Goal: Task Accomplishment & Management: Use online tool/utility

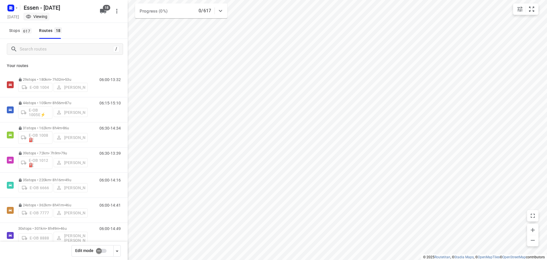
scroll to position [288, 0]
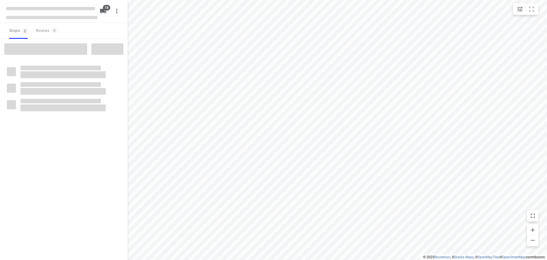
checkbox input "true"
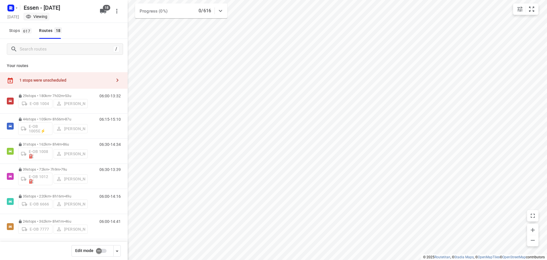
click at [66, 80] on div "1 stops were unscheduled" at bounding box center [65, 80] width 92 height 5
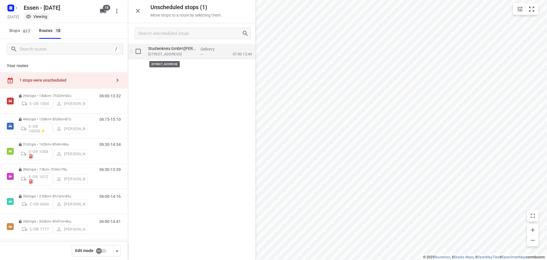
click at [177, 53] on p "Universitätsstraße 104, Bochum" at bounding box center [172, 54] width 48 height 6
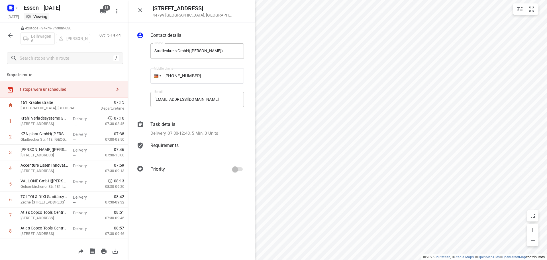
click at [140, 10] on icon "button" at bounding box center [140, 10] width 4 height 4
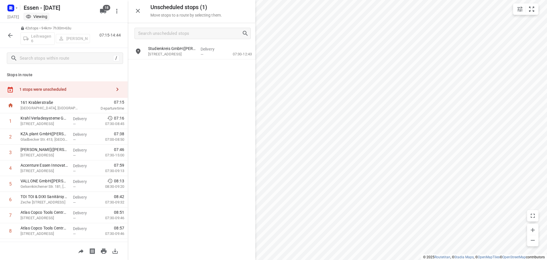
click at [23, 28] on icon at bounding box center [23, 28] width 4 height 4
click at [9, 36] on icon "button" at bounding box center [10, 35] width 5 height 5
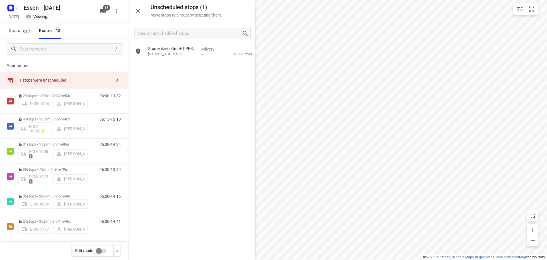
click at [102, 252] on input "checkbox" at bounding box center [99, 250] width 32 height 11
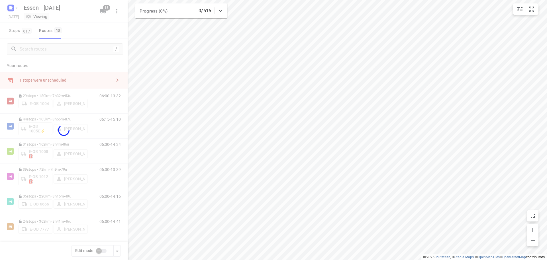
checkbox input "true"
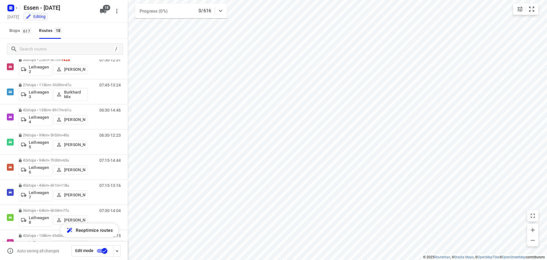
scroll to position [256, 0]
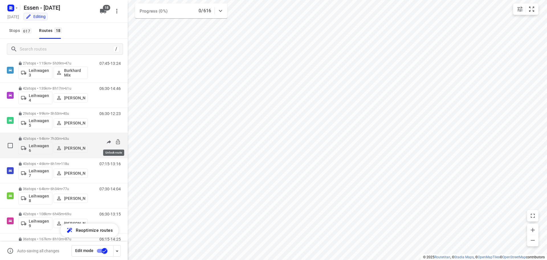
click at [116, 142] on icon at bounding box center [118, 141] width 4 height 5
click at [51, 137] on p "42 stops • 94km • 7h30m • 63u" at bounding box center [53, 138] width 70 height 4
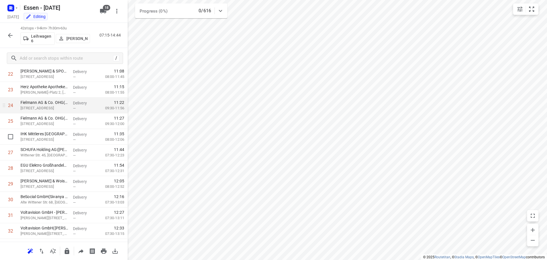
scroll to position [370, 0]
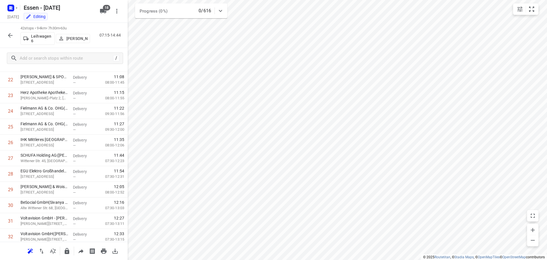
click at [11, 34] on icon "button" at bounding box center [10, 35] width 7 height 7
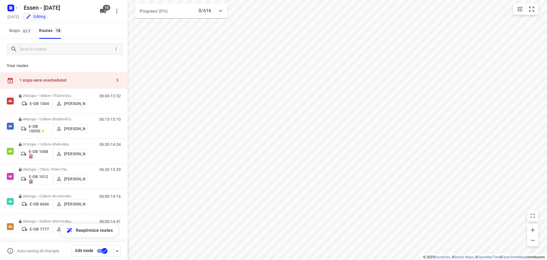
click at [70, 82] on div "1 stops were unscheduled" at bounding box center [65, 80] width 92 height 5
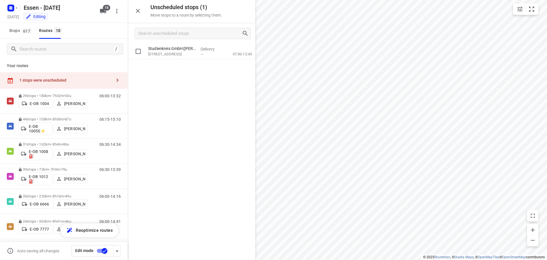
click at [170, 51] on p "Studienkreis GmbH(Laura Miranda Baile)" at bounding box center [172, 49] width 48 height 6
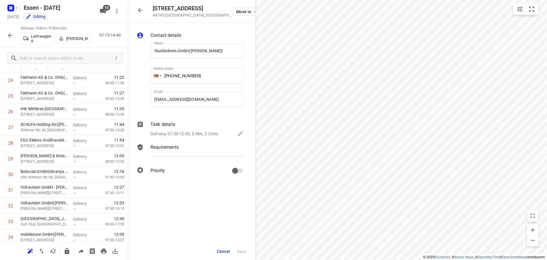
scroll to position [427, 0]
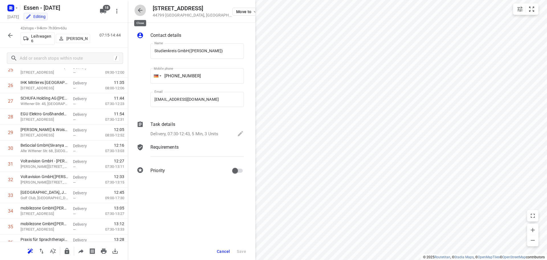
click at [139, 9] on icon "button" at bounding box center [140, 10] width 7 height 7
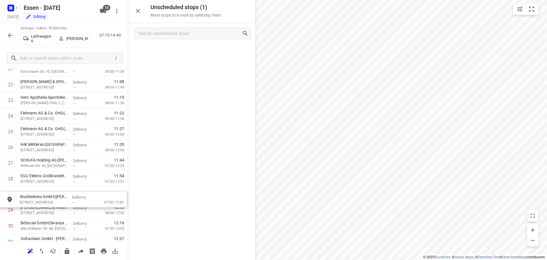
scroll to position [366, 0]
drag, startPoint x: 160, startPoint y: 51, endPoint x: 31, endPoint y: 194, distance: 192.3
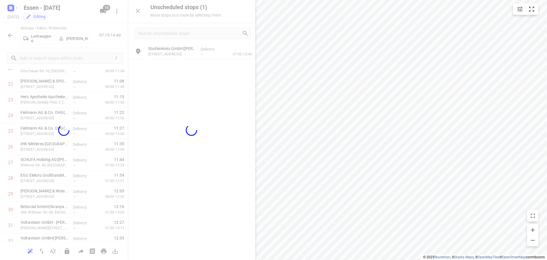
scroll to position [366, 0]
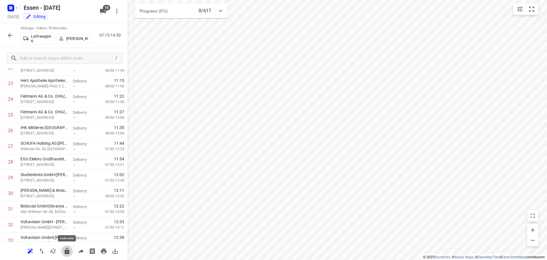
click at [65, 253] on icon "button" at bounding box center [67, 251] width 5 height 6
click at [9, 37] on icon "button" at bounding box center [10, 35] width 7 height 7
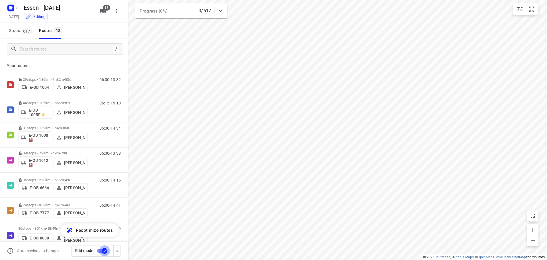
click at [104, 252] on input "checkbox" at bounding box center [104, 250] width 32 height 11
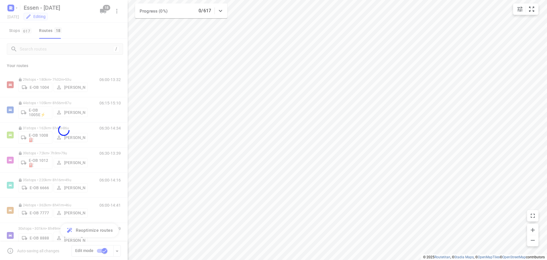
checkbox input "false"
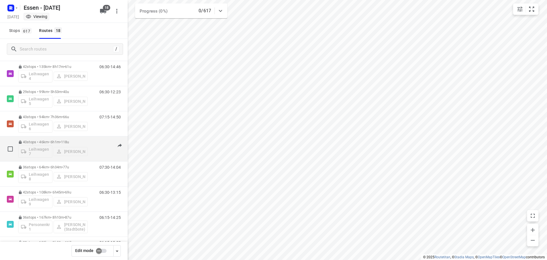
scroll to position [285, 0]
